Goal: Complete application form: Complete application form

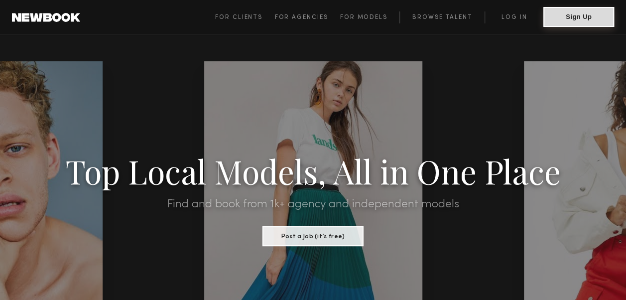
click at [551, 25] on button "Sign Up" at bounding box center [578, 17] width 71 height 20
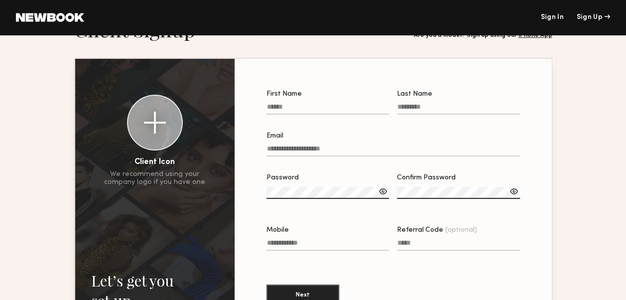
scroll to position [30, 0]
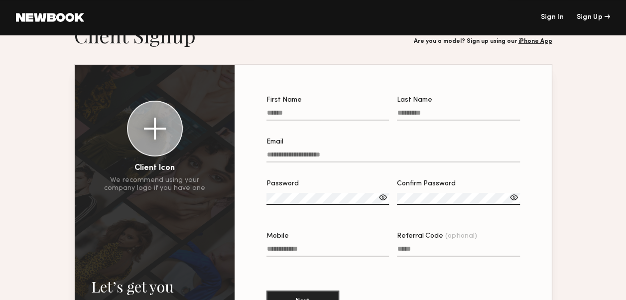
click at [181, 131] on div at bounding box center [155, 129] width 56 height 56
click at [173, 129] on div at bounding box center [155, 129] width 54 height 54
click at [217, 184] on div "Client Icon We recommend using your company logo if you have one" at bounding box center [154, 147] width 159 height 92
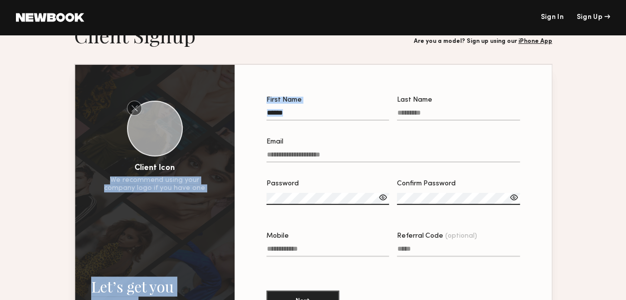
drag, startPoint x: 217, startPoint y: 184, endPoint x: 239, endPoint y: 114, distance: 73.5
click at [239, 114] on div "Client Icon We recommend using your company logo if you have one Let’s get you …" at bounding box center [313, 224] width 476 height 318
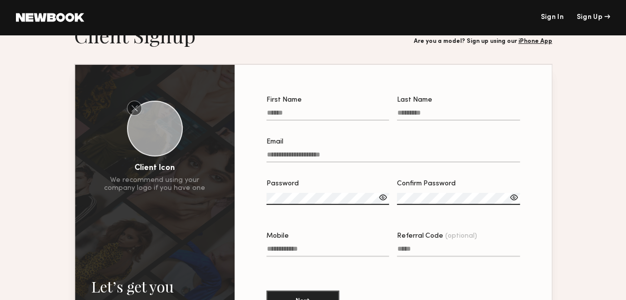
drag, startPoint x: 239, startPoint y: 114, endPoint x: 274, endPoint y: 116, distance: 35.0
click at [274, 116] on input "First Name" at bounding box center [327, 114] width 123 height 11
type input "****"
type input "********"
type input "**********"
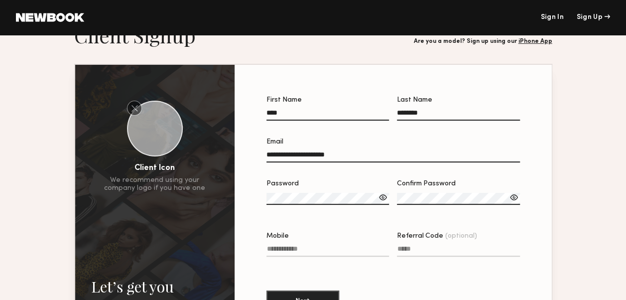
type input "**********"
click at [309, 158] on input "**********" at bounding box center [392, 156] width 253 height 11
type input "**********"
click at [379, 202] on div at bounding box center [383, 197] width 10 height 10
click at [382, 201] on div at bounding box center [383, 197] width 10 height 10
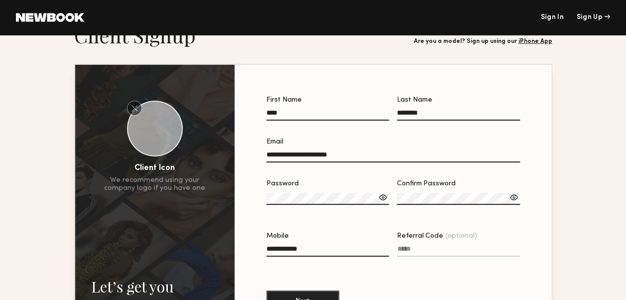
click at [382, 201] on div at bounding box center [383, 197] width 10 height 10
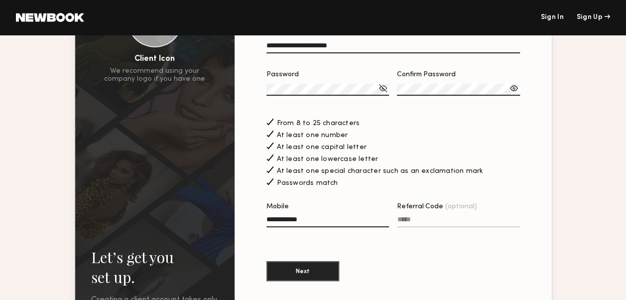
scroll to position [139, 0]
click at [345, 233] on div at bounding box center [327, 233] width 123 height 8
click at [345, 227] on input "**********" at bounding box center [327, 220] width 123 height 11
click at [328, 271] on button "Next" at bounding box center [302, 270] width 73 height 20
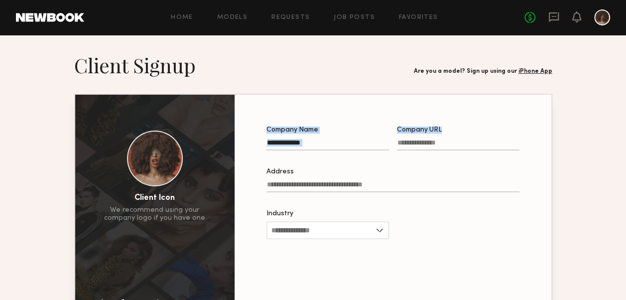
drag, startPoint x: 468, startPoint y: 114, endPoint x: 378, endPoint y: 142, distance: 93.8
click at [378, 142] on div "Company Name Company URL Address Industry Advertising Apparel Cosmetics Enterta…" at bounding box center [392, 238] width 285 height 255
click at [369, 145] on input "Company Name" at bounding box center [327, 144] width 122 height 11
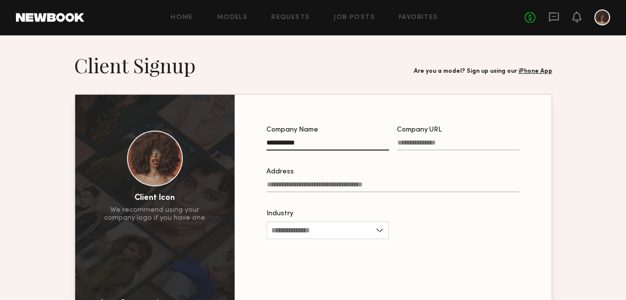
type input "**********"
click at [341, 189] on input "Address" at bounding box center [392, 186] width 253 height 11
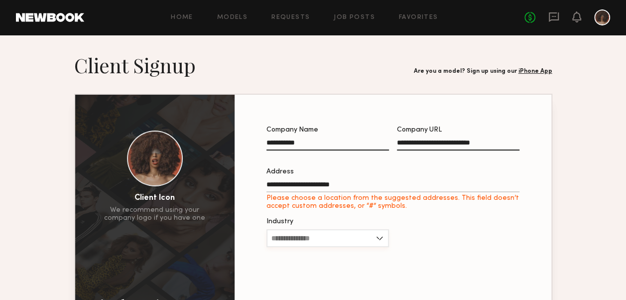
click at [346, 229] on div "Industry Advertising Apparel Cosmetics Entertainment Publishing CPG Other" at bounding box center [327, 237] width 122 height 39
click at [354, 187] on input "**********" at bounding box center [392, 186] width 253 height 11
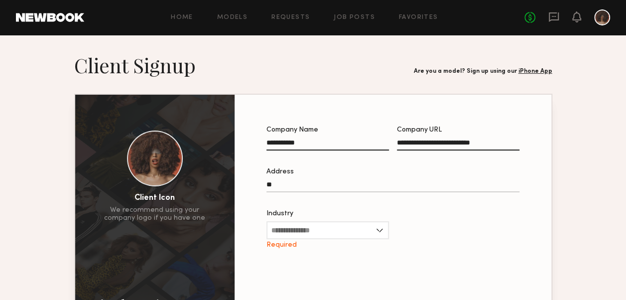
type input "*"
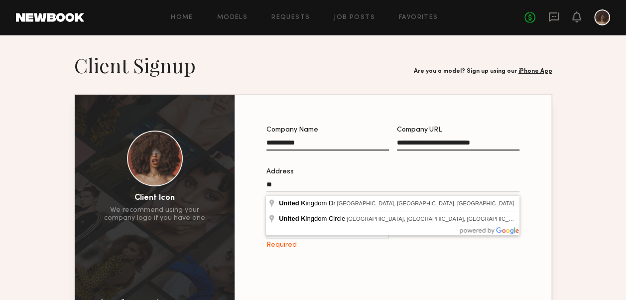
type input "*"
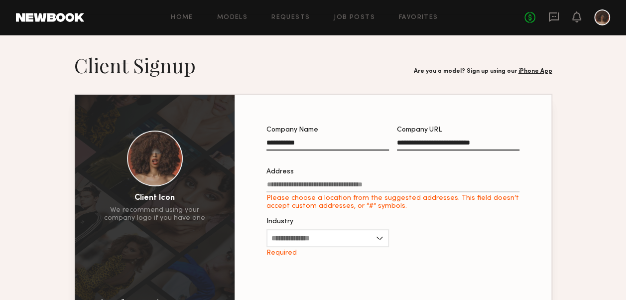
click at [309, 243] on div "Industry Advertising Apparel Cosmetics Entertainment Publishing CPG Other Requi…" at bounding box center [327, 237] width 122 height 39
click at [300, 185] on input "Address Please choose a location from the suggested addresses. This field doesn…" at bounding box center [392, 186] width 253 height 11
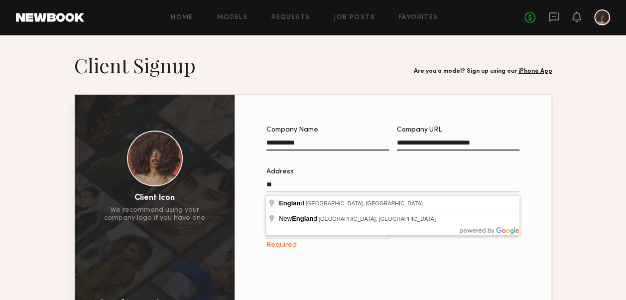
type input "*"
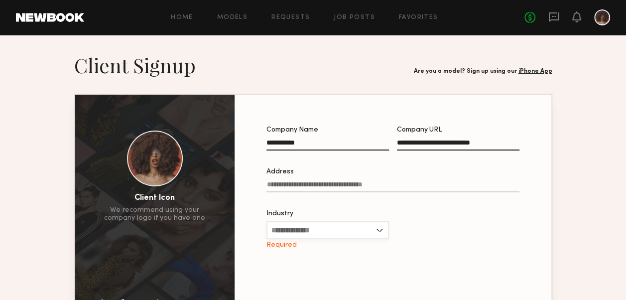
click at [301, 232] on input "Industry" at bounding box center [327, 230] width 122 height 18
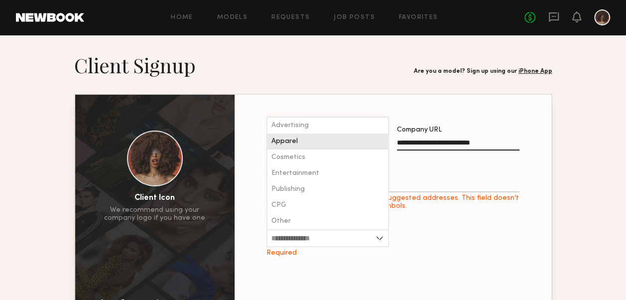
click at [296, 145] on span "Apparel" at bounding box center [284, 141] width 26 height 7
type input "*******"
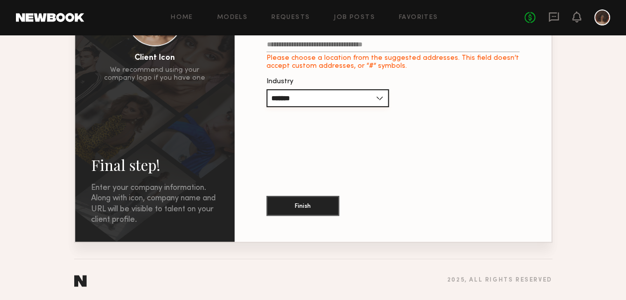
scroll to position [140, 0]
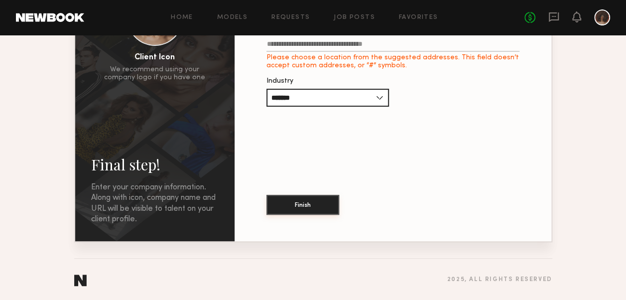
click at [310, 211] on button "Finish" at bounding box center [302, 205] width 73 height 20
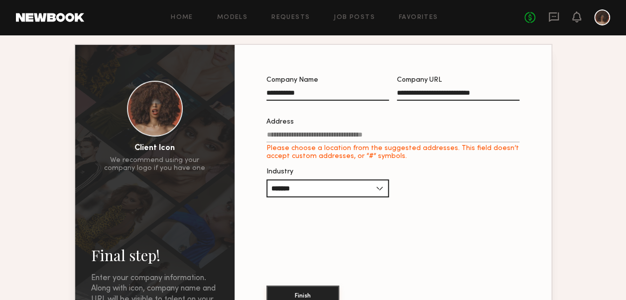
scroll to position [41, 0]
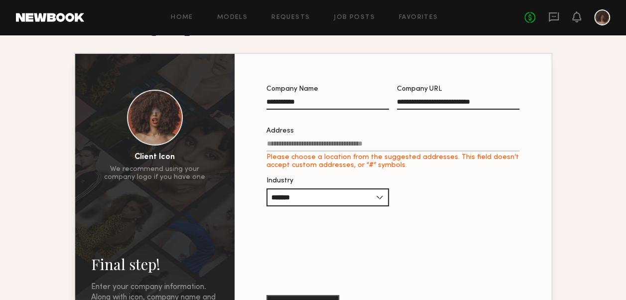
click at [312, 151] on input "Address Please choose a location from the suggested addresses. This field doesn…" at bounding box center [392, 145] width 253 height 11
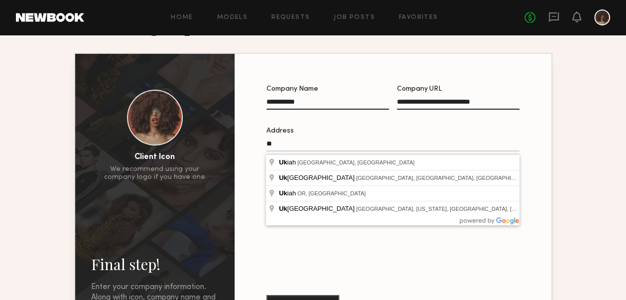
type input "*"
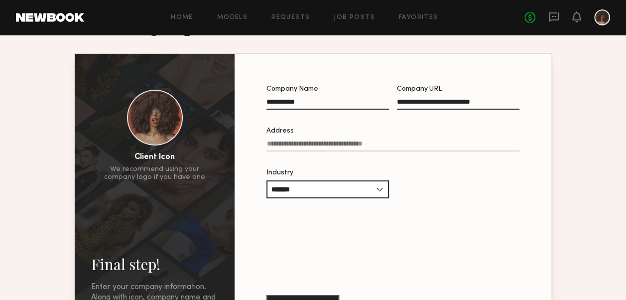
click at [314, 231] on div "**********" at bounding box center [392, 197] width 285 height 255
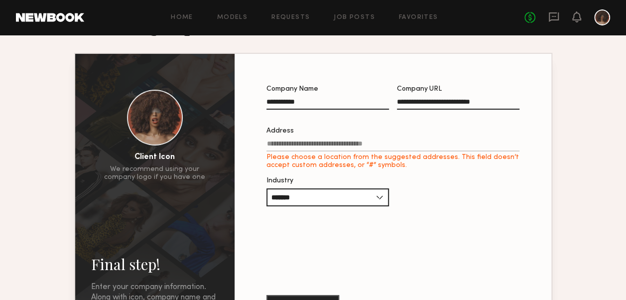
click at [310, 147] on input "Address Please choose a location from the suggested addresses. This field doesn…" at bounding box center [392, 145] width 253 height 11
type input "*"
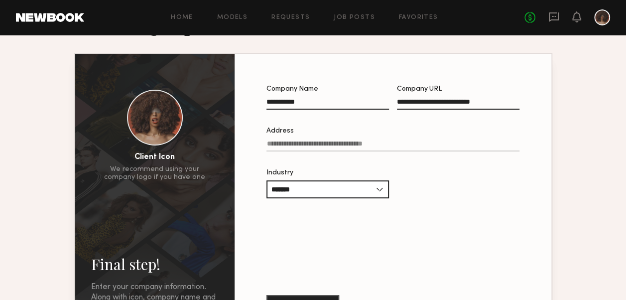
type input "*"
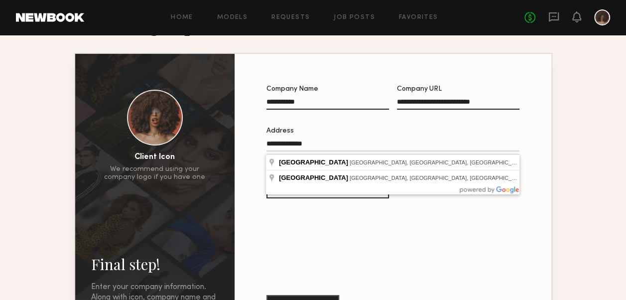
click at [266, 295] on button "Finish" at bounding box center [302, 305] width 73 height 20
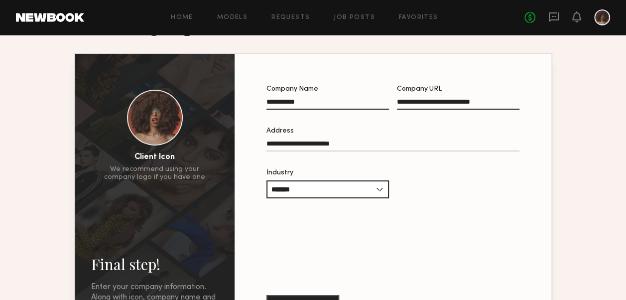
click at [266, 295] on button "Finish" at bounding box center [302, 305] width 73 height 20
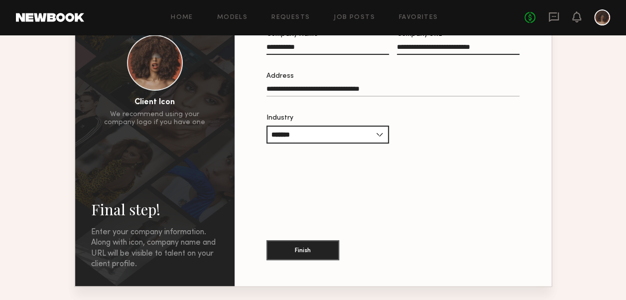
scroll to position [140, 0]
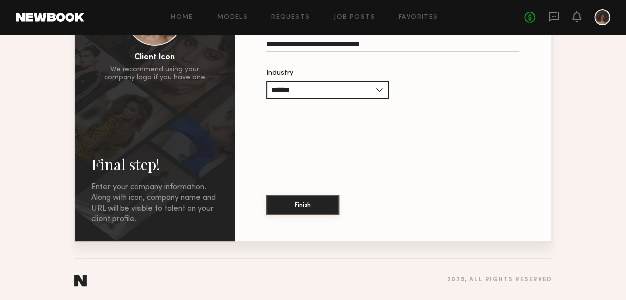
type input "**********"
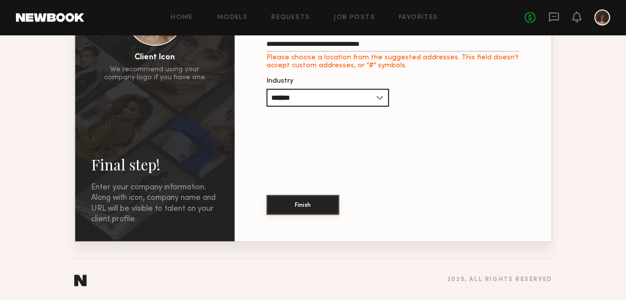
click at [317, 206] on button "Finish" at bounding box center [302, 205] width 73 height 20
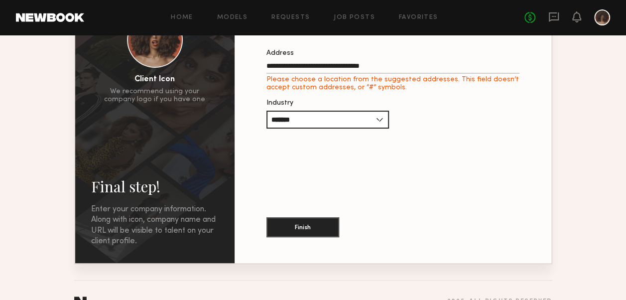
drag, startPoint x: 402, startPoint y: 47, endPoint x: 243, endPoint y: 3, distance: 164.3
click at [243, 3] on div "**********" at bounding box center [313, 102] width 626 height 441
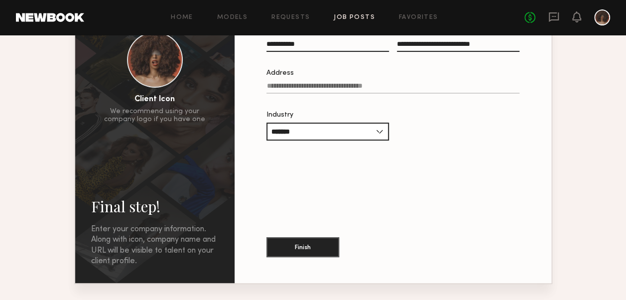
click at [335, 18] on link "Job Posts" at bounding box center [354, 17] width 41 height 6
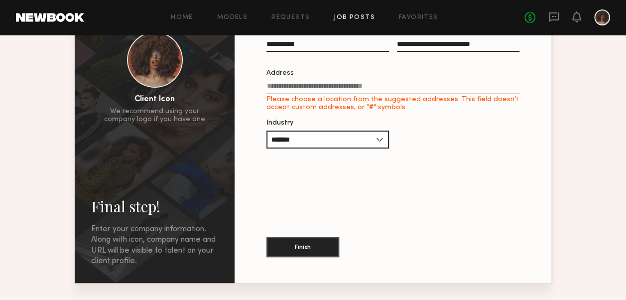
click at [335, 18] on link "Job Posts" at bounding box center [354, 17] width 41 height 6
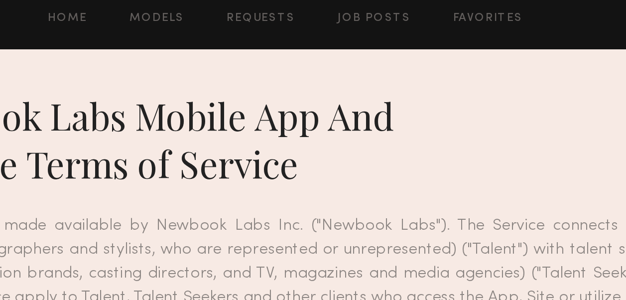
click at [338, 25] on header "Home Models Requests Job Posts Favorites Sign Out No fees up to $5,000" at bounding box center [313, 17] width 626 height 35
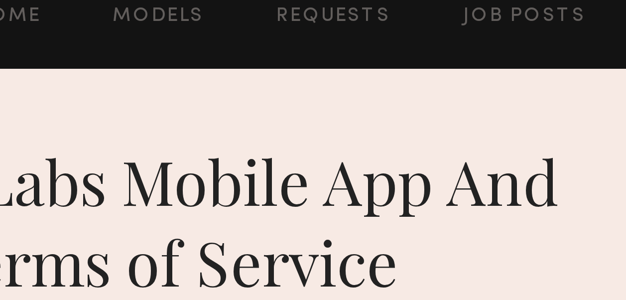
click at [247, 24] on div "Home Models Requests Job Posts Favorites Sign Out No fees up to $5,000" at bounding box center [347, 17] width 526 height 16
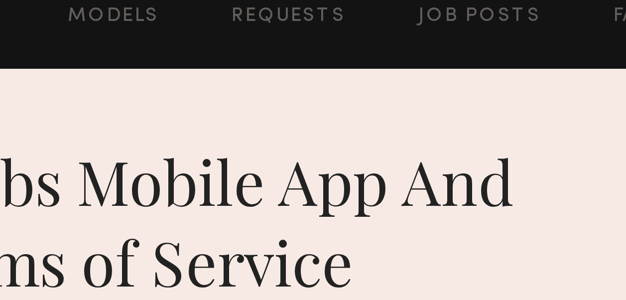
click at [262, 24] on div "Home Models Requests Job Posts Favorites Sign Out No fees up to $5,000" at bounding box center [347, 17] width 526 height 16
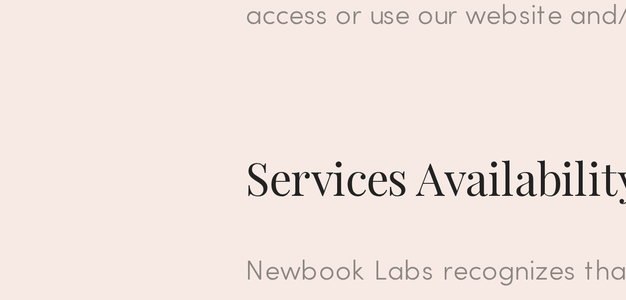
scroll to position [296, 0]
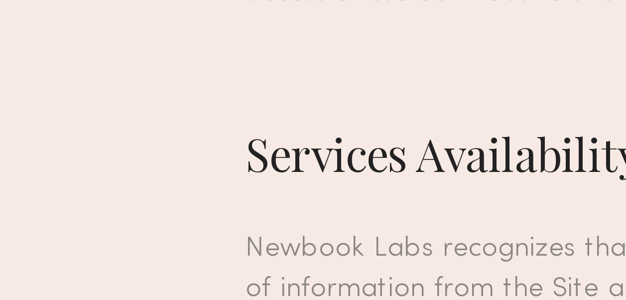
click at [106, 93] on p "Newbook Labs respects the privacy of its Users. Please refer to our Privacy Pol…" at bounding box center [313, 73] width 462 height 40
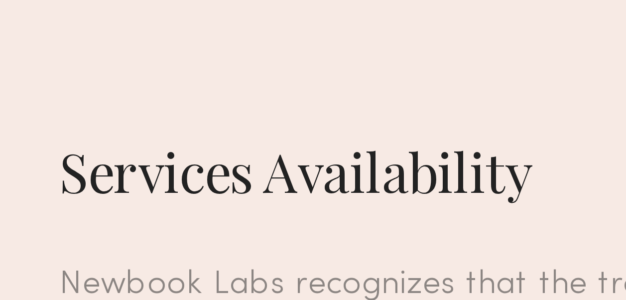
click at [122, 93] on p "Newbook Labs respects the privacy of its Users. Please refer to our Privacy Pol…" at bounding box center [313, 73] width 462 height 40
click at [109, 93] on p "Newbook Labs respects the privacy of its Users. Please refer to our Privacy Pol…" at bounding box center [313, 73] width 462 height 40
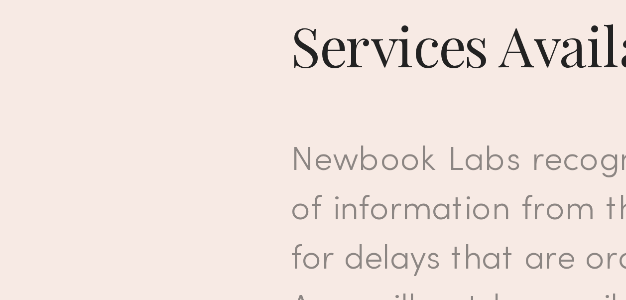
scroll to position [343, 0]
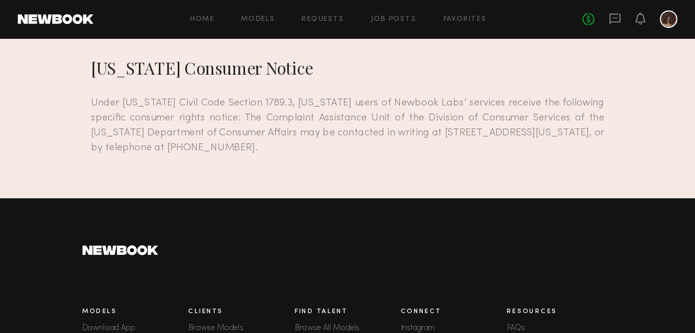
scroll to position [8628, 0]
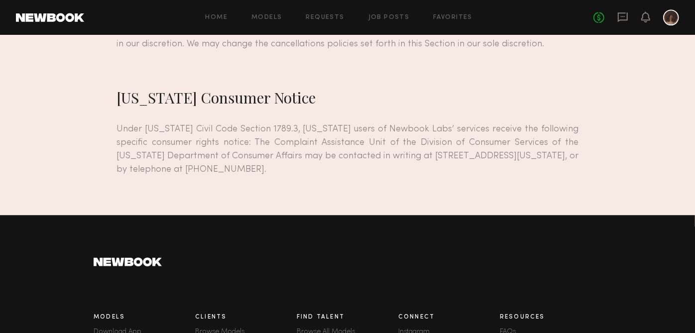
click at [401, 257] on link at bounding box center [348, 262] width 508 height 11
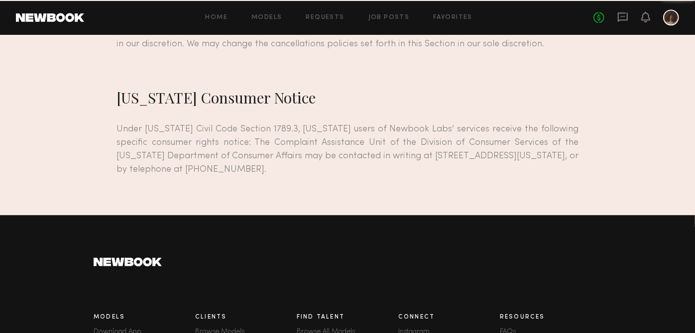
scroll to position [8581, 0]
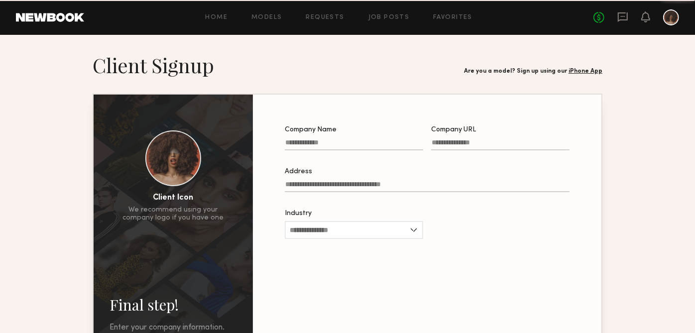
scroll to position [32, 0]
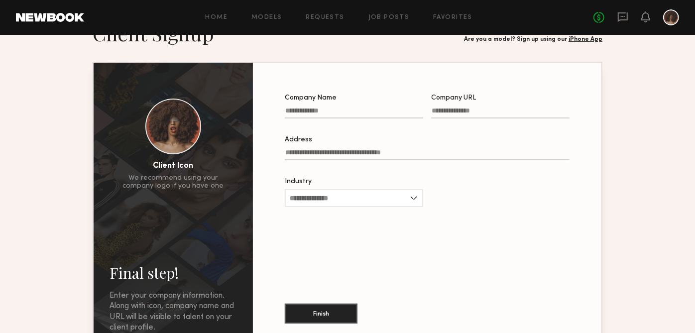
click at [582, 299] on div "Company Name Company URL Address Industry Advertising Apparel Cosmetics Enterta…" at bounding box center [427, 206] width 317 height 255
click at [601, 299] on section "Company Name Company URL Address Industry Advertising Apparel Cosmetics Enterta…" at bounding box center [427, 206] width 348 height 287
click at [394, 37] on header "Final step! Enter your company information. Along with icon, company name and U…" at bounding box center [348, 33] width 510 height 25
click at [351, 40] on header "Final step! Enter your company information. Along with icon, company name and U…" at bounding box center [348, 32] width 510 height 25
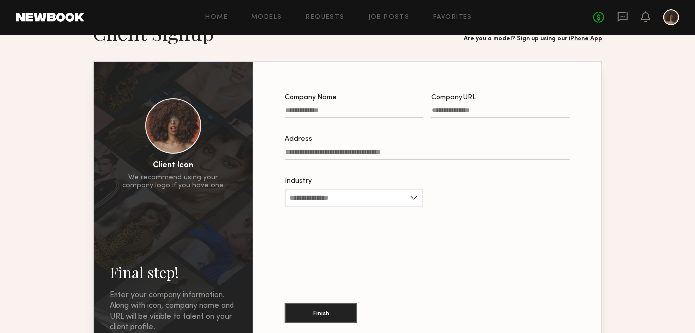
click at [391, 35] on header "Final step! Enter your company information. Along with icon, company name and U…" at bounding box center [348, 32] width 510 height 25
click at [351, 39] on header "Final step! Enter your company information. Along with icon, company name and U…" at bounding box center [348, 32] width 510 height 25
click at [391, 40] on header "Final step! Enter your company information. Along with icon, company name and U…" at bounding box center [348, 32] width 510 height 25
click at [358, 40] on header "Final step! Enter your company information. Along with icon, company name and U…" at bounding box center [348, 32] width 510 height 25
click at [391, 35] on header "Final step! Enter your company information. Along with icon, company name and U…" at bounding box center [348, 32] width 510 height 25
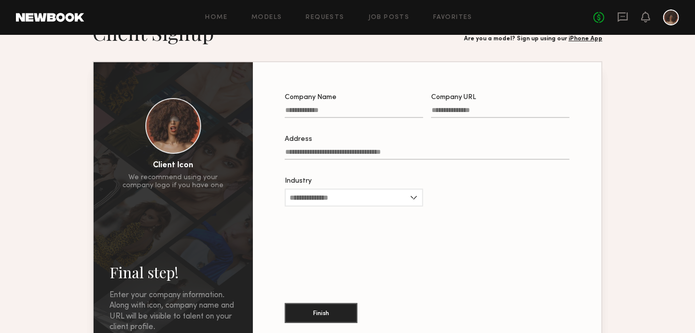
click at [351, 40] on header "Final step! Enter your company information. Along with icon, company name and U…" at bounding box center [348, 32] width 510 height 25
click at [351, 41] on header "Final step! Enter your company information. Along with icon, company name and U…" at bounding box center [348, 32] width 510 height 25
click at [228, 40] on header "Final step! Enter your company information. Along with icon, company name and U…" at bounding box center [348, 32] width 510 height 25
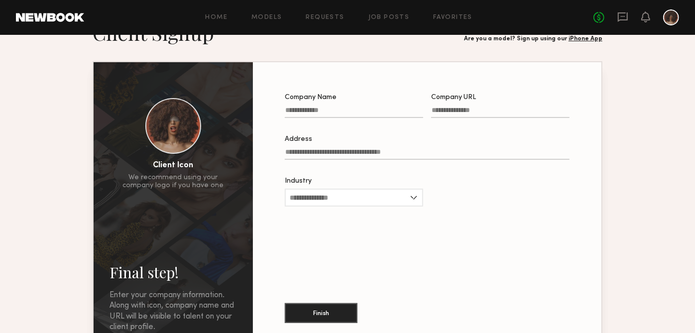
click at [351, 40] on header "Final step! Enter your company information. Along with icon, company name and U…" at bounding box center [348, 32] width 510 height 25
click at [351, 39] on header "Final step! Enter your company information. Along with icon, company name and U…" at bounding box center [348, 32] width 510 height 25
click at [351, 41] on header "Final step! Enter your company information. Along with icon, company name and U…" at bounding box center [348, 32] width 510 height 25
click at [351, 40] on header "Final step! Enter your company information. Along with icon, company name and U…" at bounding box center [348, 32] width 510 height 25
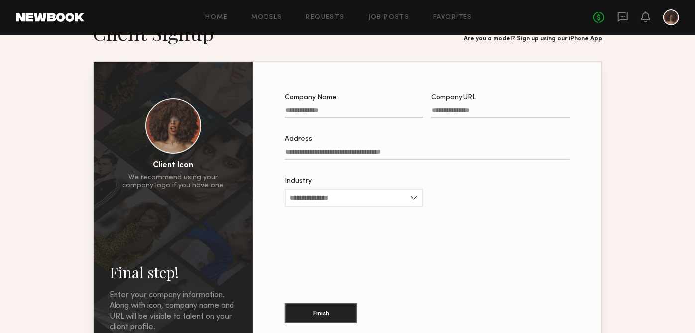
click at [391, 35] on header "Final step! Enter your company information. Along with icon, company name and U…" at bounding box center [348, 32] width 510 height 25
click at [351, 41] on header "Final step! Enter your company information. Along with icon, company name and U…" at bounding box center [348, 32] width 510 height 25
click at [344, 40] on header "Final step! Enter your company information. Along with icon, company name and U…" at bounding box center [348, 32] width 510 height 25
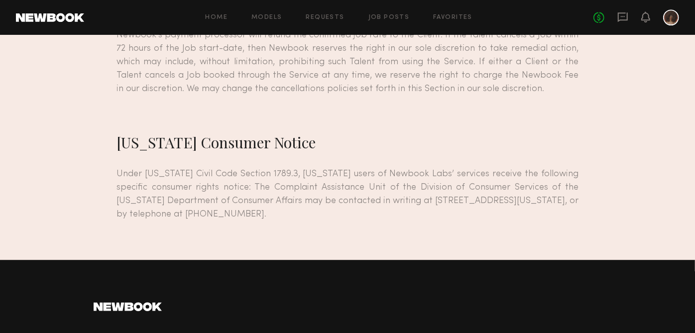
click at [391, 34] on header "Home Models Requests Job Posts Favorites Sign Out No fees up to $5,000" at bounding box center [347, 17] width 695 height 35
click at [351, 167] on p "Under [US_STATE] Civil Code Section 1789.3, [US_STATE] users of Newbook Labs’ s…" at bounding box center [347, 194] width 462 height 54
click at [238, 167] on p "Under [US_STATE] Civil Code Section 1789.3, [US_STATE] users of Newbook Labs’ s…" at bounding box center [347, 194] width 462 height 54
click at [351, 167] on p "Under [US_STATE] Civil Code Section 1789.3, [US_STATE] users of Newbook Labs’ s…" at bounding box center [347, 194] width 462 height 54
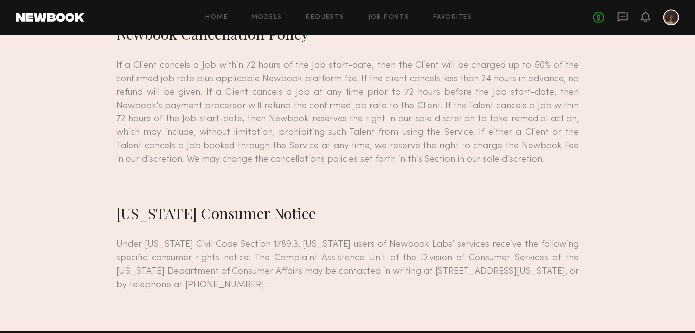
click at [309, 17] on link "Requests" at bounding box center [325, 17] width 38 height 6
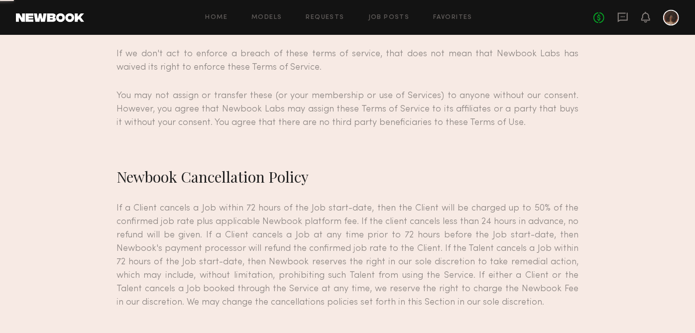
scroll to position [8248, 0]
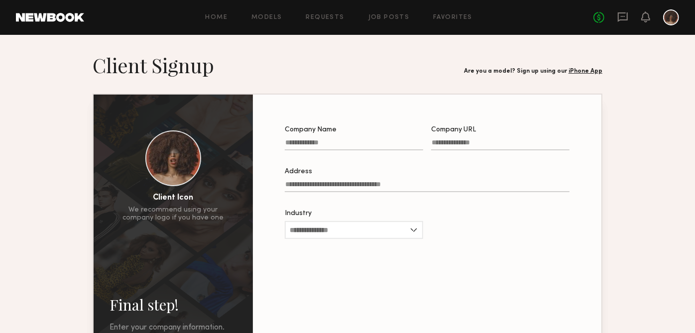
click at [351, 42] on div "Final step! Enter your company information. Along with icon, company name and U…" at bounding box center [347, 238] width 695 height 406
click at [351, 39] on div "Final step! Enter your company information. Along with icon, company name and U…" at bounding box center [347, 238] width 695 height 406
click at [353, 40] on div "Final step! Enter your company information. Along with icon, company name and U…" at bounding box center [347, 238] width 695 height 406
click at [351, 40] on div "Final step! Enter your company information. Along with icon, company name and U…" at bounding box center [347, 238] width 695 height 406
click at [391, 40] on div "Final step! Enter your company information. Along with icon, company name and U…" at bounding box center [347, 238] width 695 height 406
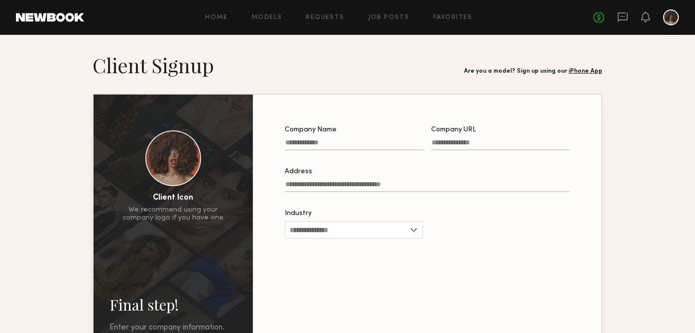
click at [391, 38] on div "Final step! Enter your company information. Along with icon, company name and U…" at bounding box center [347, 238] width 695 height 406
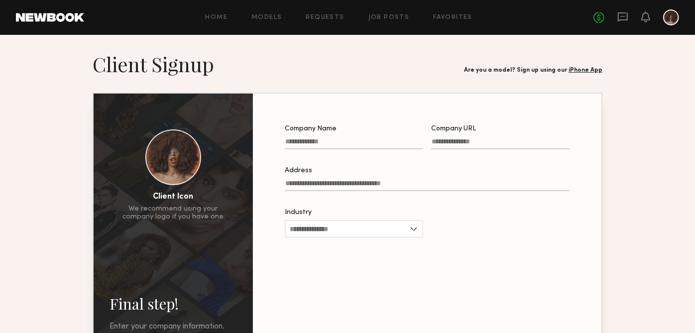
click at [391, 34] on header "Home Models Requests Job Posts Favorites Sign Out No fees up to $5,000" at bounding box center [347, 17] width 695 height 35
click at [351, 40] on div "Final step! Enter your company information. Along with icon, company name and U…" at bounding box center [347, 237] width 695 height 406
click at [351, 41] on div "Final step! Enter your company information. Along with icon, company name and U…" at bounding box center [347, 237] width 695 height 406
click at [389, 34] on header "Home Models Requests Job Posts Favorites Sign Out No fees up to $5,000" at bounding box center [347, 17] width 695 height 35
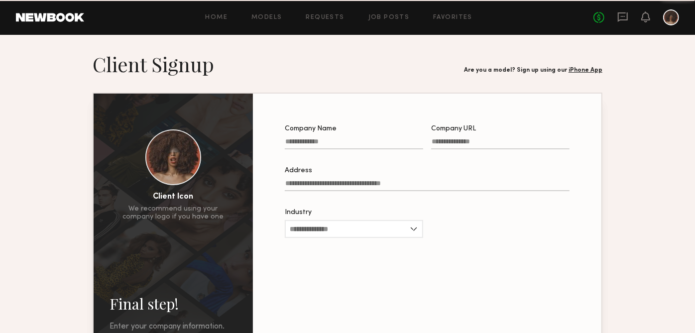
click at [351, 40] on div "Final step! Enter your company information. Along with icon, company name and U…" at bounding box center [347, 237] width 695 height 406
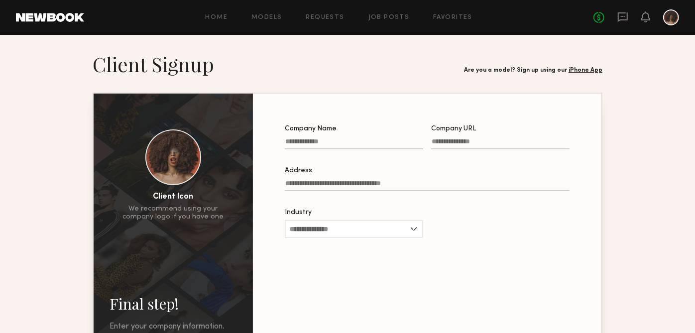
click at [228, 42] on div "Final step! Enter your company information. Along with icon, company name and U…" at bounding box center [347, 237] width 695 height 406
click at [351, 41] on div "Final step! Enter your company information. Along with icon, company name and U…" at bounding box center [347, 237] width 695 height 406
click at [351, 39] on div "Final step! Enter your company information. Along with icon, company name and U…" at bounding box center [347, 237] width 695 height 406
click at [391, 35] on div "Final step! Enter your company information. Along with icon, company name and U…" at bounding box center [347, 237] width 695 height 406
click at [359, 40] on div "Final step! Enter your company information. Along with icon, company name and U…" at bounding box center [347, 237] width 695 height 406
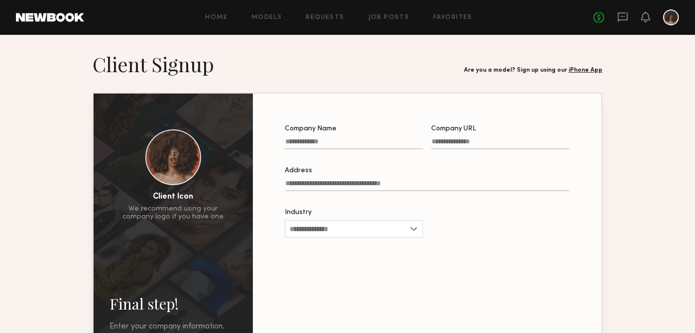
click at [366, 40] on div "Final step! Enter your company information. Along with icon, company name and U…" at bounding box center [347, 237] width 695 height 406
click at [351, 41] on div "Final step! Enter your company information. Along with icon, company name and U…" at bounding box center [347, 237] width 695 height 406
click at [391, 38] on div "Final step! Enter your company information. Along with icon, company name and U…" at bounding box center [347, 237] width 695 height 406
click at [351, 40] on div "Final step! Enter your company information. Along with icon, company name and U…" at bounding box center [347, 237] width 695 height 406
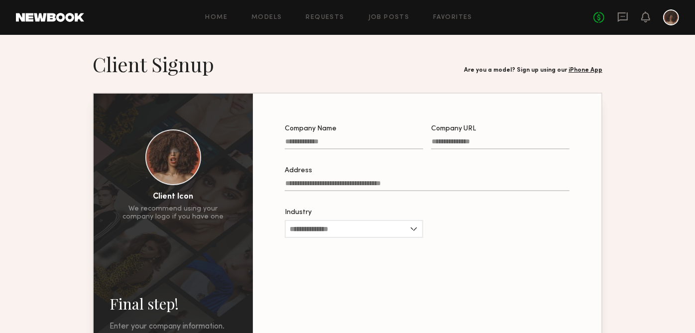
click at [351, 40] on div "Final step! Enter your company information. Along with icon, company name and U…" at bounding box center [347, 237] width 695 height 406
click at [237, 41] on div "Final step! Enter your company information. Along with icon, company name and U…" at bounding box center [347, 237] width 695 height 406
click at [351, 41] on div "Final step! Enter your company information. Along with icon, company name and U…" at bounding box center [347, 237] width 695 height 406
click at [351, 40] on div "Final step! Enter your company information. Along with icon, company name and U…" at bounding box center [347, 237] width 695 height 406
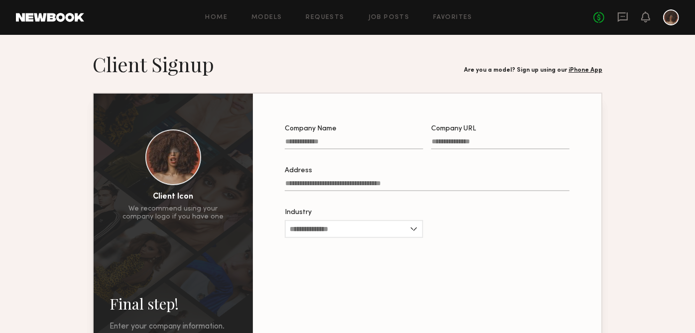
click at [351, 40] on div "Final step! Enter your company information. Along with icon, company name and U…" at bounding box center [347, 237] width 695 height 406
click at [391, 35] on div "Final step! Enter your company information. Along with icon, company name and U…" at bounding box center [347, 237] width 695 height 406
click at [237, 38] on div "Final step! Enter your company information. Along with icon, company name and U…" at bounding box center [347, 237] width 695 height 406
click at [351, 41] on div "Final step! Enter your company information. Along with icon, company name and U…" at bounding box center [347, 237] width 695 height 406
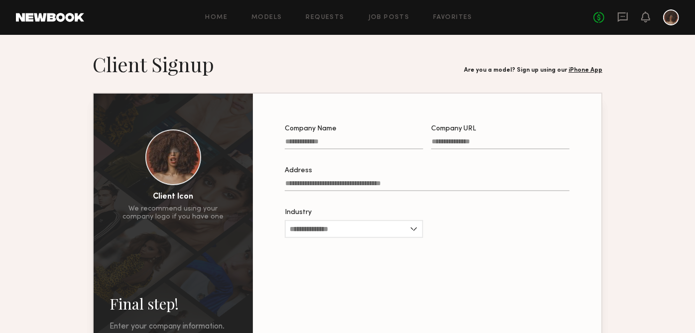
click at [351, 41] on div "Final step! Enter your company information. Along with icon, company name and U…" at bounding box center [347, 237] width 695 height 406
click at [391, 35] on div "Final step! Enter your company information. Along with icon, company name and U…" at bounding box center [347, 237] width 695 height 406
click at [351, 40] on div "Final step! Enter your company information. Along with icon, company name and U…" at bounding box center [347, 237] width 695 height 406
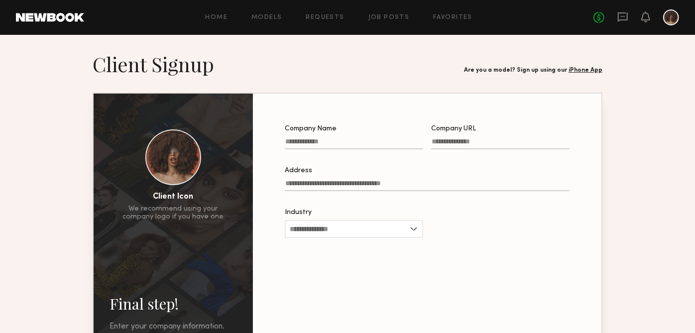
click at [391, 34] on header "Home Models Requests Job Posts Favorites Sign Out No fees up to $5,000" at bounding box center [347, 17] width 695 height 35
click at [351, 40] on div "Final step! Enter your company information. Along with icon, company name and U…" at bounding box center [347, 237] width 695 height 406
click at [351, 41] on div "Final step! Enter your company information. Along with icon, company name and U…" at bounding box center [347, 237] width 695 height 406
click at [351, 40] on div "Final step! Enter your company information. Along with icon, company name and U…" at bounding box center [347, 237] width 695 height 406
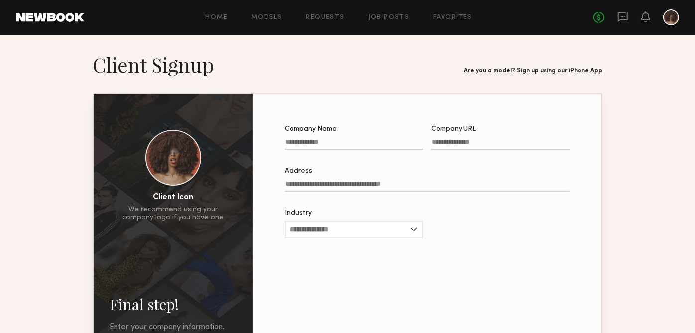
click at [351, 40] on div "Final step! Enter your company information. Along with icon, company name and U…" at bounding box center [347, 237] width 695 height 406
click at [351, 41] on div "Final step! Enter your company information. Along with icon, company name and U…" at bounding box center [347, 237] width 695 height 406
click at [237, 41] on div "Final step! Enter your company information. Along with icon, company name and U…" at bounding box center [347, 237] width 695 height 406
click at [311, 41] on div "Final step! Enter your company information. Along with icon, company name and U…" at bounding box center [347, 238] width 695 height 406
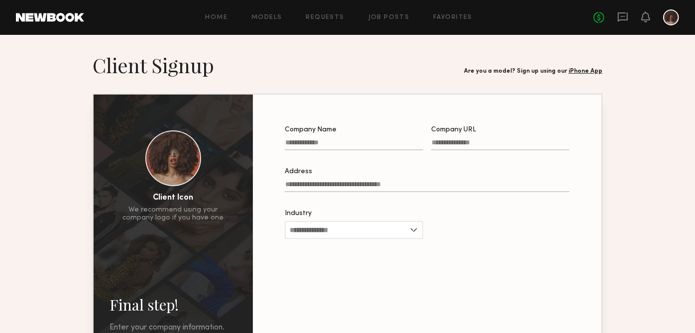
click at [351, 40] on div "Final step! Enter your company information. Along with icon, company name and U…" at bounding box center [347, 238] width 695 height 406
click at [351, 41] on div "Final step! Enter your company information. Along with icon, company name and U…" at bounding box center [347, 238] width 695 height 406
click at [391, 37] on div "Final step! Enter your company information. Along with icon, company name and U…" at bounding box center [347, 238] width 695 height 406
click at [351, 40] on div "Final step! Enter your company information. Along with icon, company name and U…" at bounding box center [347, 238] width 695 height 406
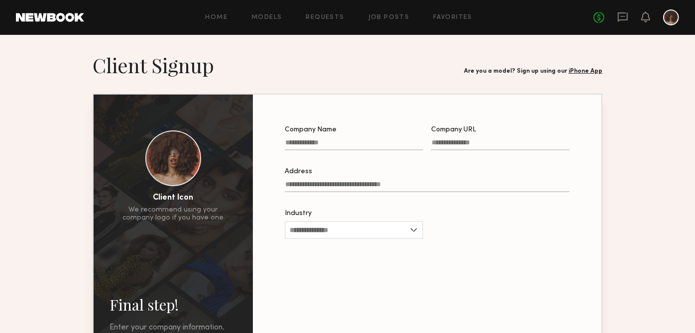
click at [351, 40] on div "Final step! Enter your company information. Along with icon, company name and U…" at bounding box center [347, 238] width 695 height 406
click at [351, 39] on div "Final step! Enter your company information. Along with icon, company name and U…" at bounding box center [347, 238] width 695 height 406
click at [351, 41] on div "Final step! Enter your company information. Along with icon, company name and U…" at bounding box center [347, 238] width 695 height 406
click at [360, 41] on div "Final step! Enter your company information. Along with icon, company name and U…" at bounding box center [347, 238] width 695 height 406
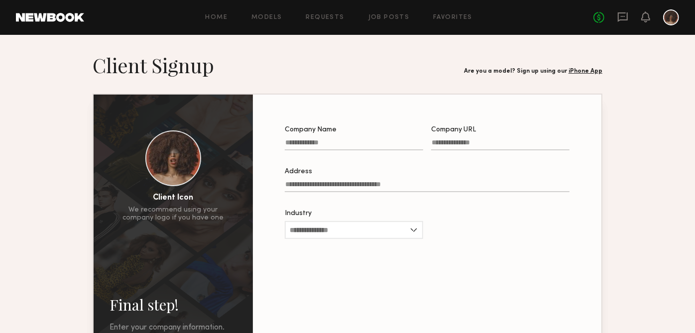
scroll to position [0, 0]
click at [361, 40] on div "Final step! Enter your company information. Along with icon, company name and U…" at bounding box center [347, 237] width 695 height 406
click at [357, 41] on div "Final step! Enter your company information. Along with icon, company name and U…" at bounding box center [347, 237] width 695 height 406
click at [351, 41] on div "Final step! Enter your company information. Along with icon, company name and U…" at bounding box center [347, 237] width 695 height 406
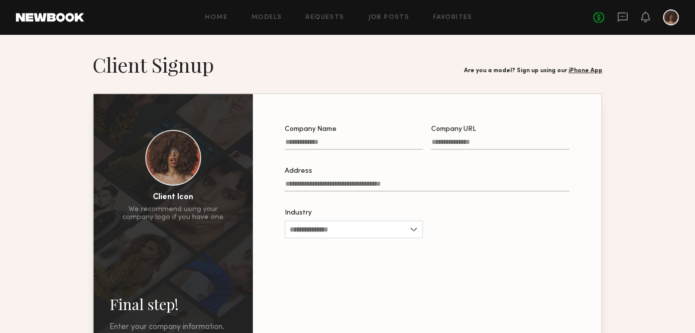
click at [391, 34] on header "Home Models Requests Job Posts Favorites Sign Out No fees up to $5,000" at bounding box center [347, 17] width 695 height 35
click at [351, 40] on div "Final step! Enter your company information. Along with icon, company name and U…" at bounding box center [347, 237] width 695 height 406
click at [391, 35] on div "Final step! Enter your company information. Along with icon, company name and U…" at bounding box center [347, 237] width 695 height 406
click at [359, 41] on div "Final step! Enter your company information. Along with icon, company name and U…" at bounding box center [347, 237] width 695 height 406
click at [351, 40] on div "Final step! Enter your company information. Along with icon, company name and U…" at bounding box center [347, 237] width 695 height 406
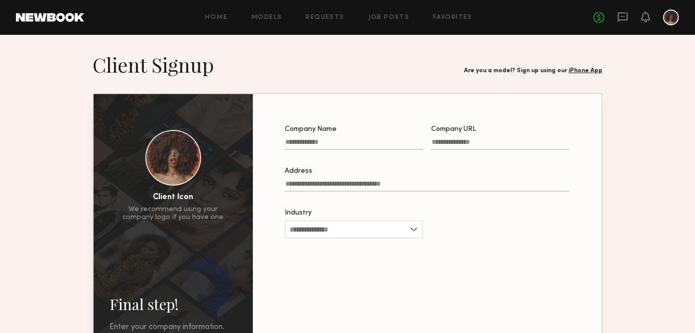
click at [351, 40] on div "Final step! Enter your company information. Along with icon, company name and U…" at bounding box center [347, 237] width 695 height 406
click at [351, 41] on div "Final step! Enter your company information. Along with icon, company name and U…" at bounding box center [347, 237] width 695 height 406
click at [351, 40] on div "Final step! Enter your company information. Along with icon, company name and U…" at bounding box center [347, 237] width 695 height 406
click at [391, 34] on header "Home Models Requests Job Posts Favorites Sign Out No fees up to $5,000" at bounding box center [347, 17] width 695 height 35
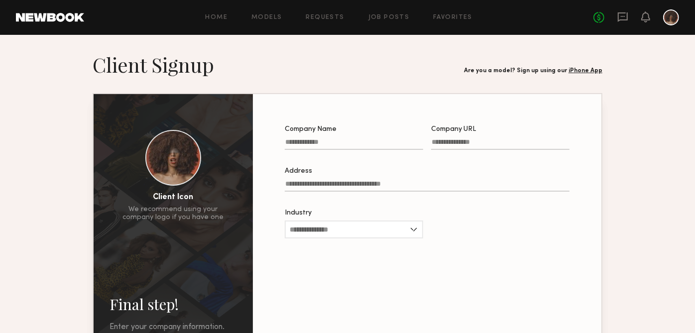
click at [351, 31] on header "Home Models Requests Job Posts Favorites Sign Out No fees up to $5,000" at bounding box center [347, 17] width 695 height 35
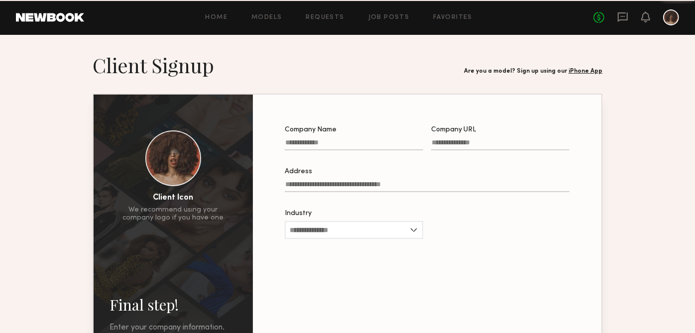
click at [235, 40] on div "Final step! Enter your company information. Along with icon, company name and U…" at bounding box center [347, 238] width 695 height 406
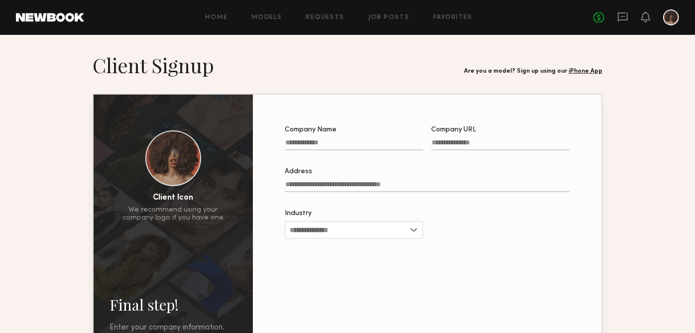
click at [351, 40] on div "Final step! Enter your company information. Along with icon, company name and U…" at bounding box center [347, 238] width 695 height 406
click at [351, 41] on div "Final step! Enter your company information. Along with icon, company name and U…" at bounding box center [347, 238] width 695 height 406
click at [391, 34] on header "Home Models Requests Job Posts Favorites Sign Out No fees up to $5,000" at bounding box center [347, 17] width 695 height 35
click at [391, 38] on div "Final step! Enter your company information. Along with icon, company name and U…" at bounding box center [347, 238] width 695 height 406
click at [351, 40] on div "Final step! Enter your company information. Along with icon, company name and U…" at bounding box center [347, 238] width 695 height 406
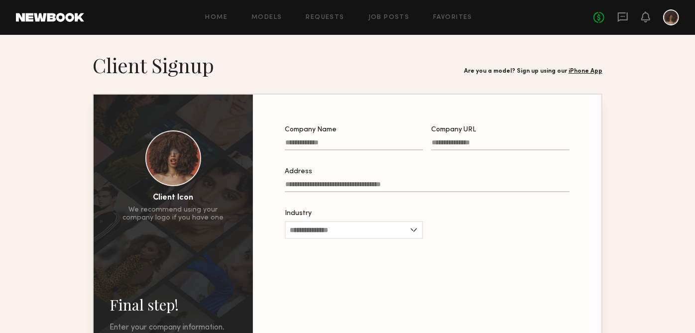
click at [351, 41] on div "Final step! Enter your company information. Along with icon, company name and U…" at bounding box center [347, 238] width 695 height 406
click at [351, 40] on div "Final step! Enter your company information. Along with icon, company name and U…" at bounding box center [347, 238] width 695 height 406
click at [391, 37] on div "Final step! Enter your company information. Along with icon, company name and U…" at bounding box center [347, 238] width 695 height 406
click at [237, 41] on div "Final step! Enter your company information. Along with icon, company name and U…" at bounding box center [347, 238] width 695 height 406
click at [351, 41] on div "Final step! Enter your company information. Along with icon, company name and U…" at bounding box center [347, 238] width 695 height 406
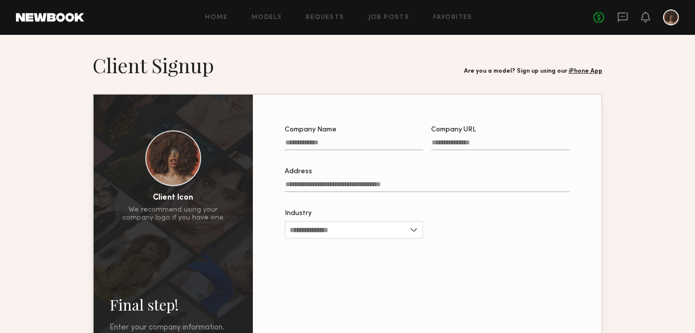
click at [351, 41] on div "Final step! Enter your company information. Along with icon, company name and U…" at bounding box center [347, 238] width 695 height 406
click at [351, 40] on div "Final step! Enter your company information. Along with icon, company name and U…" at bounding box center [347, 238] width 695 height 406
click at [358, 40] on div "Final step! Enter your company information. Along with icon, company name and U…" at bounding box center [347, 238] width 695 height 406
click at [351, 40] on div "Final step! Enter your company information. Along with icon, company name and U…" at bounding box center [347, 238] width 695 height 406
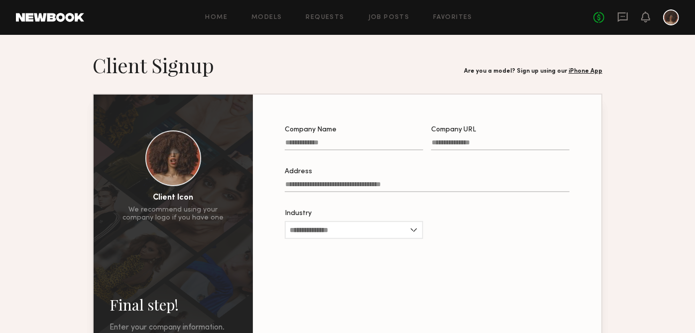
click at [351, 41] on div "Final step! Enter your company information. Along with icon, company name and U…" at bounding box center [347, 238] width 695 height 406
click at [391, 41] on div "Final step! Enter your company information. Along with icon, company name and U…" at bounding box center [347, 238] width 695 height 406
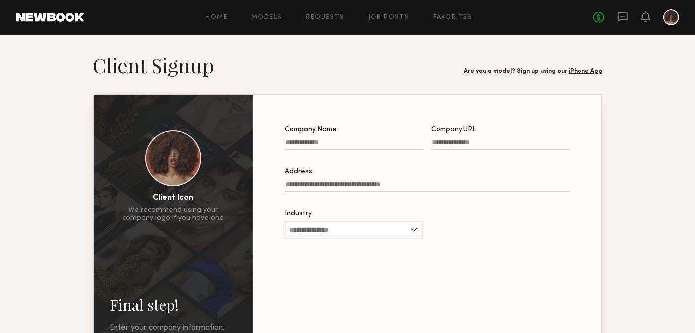
click at [351, 40] on div "Final step! Enter your company information. Along with icon, company name and U…" at bounding box center [347, 238] width 695 height 406
click at [351, 41] on div "Final step! Enter your company information. Along with icon, company name and U…" at bounding box center [347, 238] width 695 height 406
click at [351, 40] on div "Final step! Enter your company information. Along with icon, company name and U…" at bounding box center [347, 238] width 695 height 406
